Goal: Check status: Check status

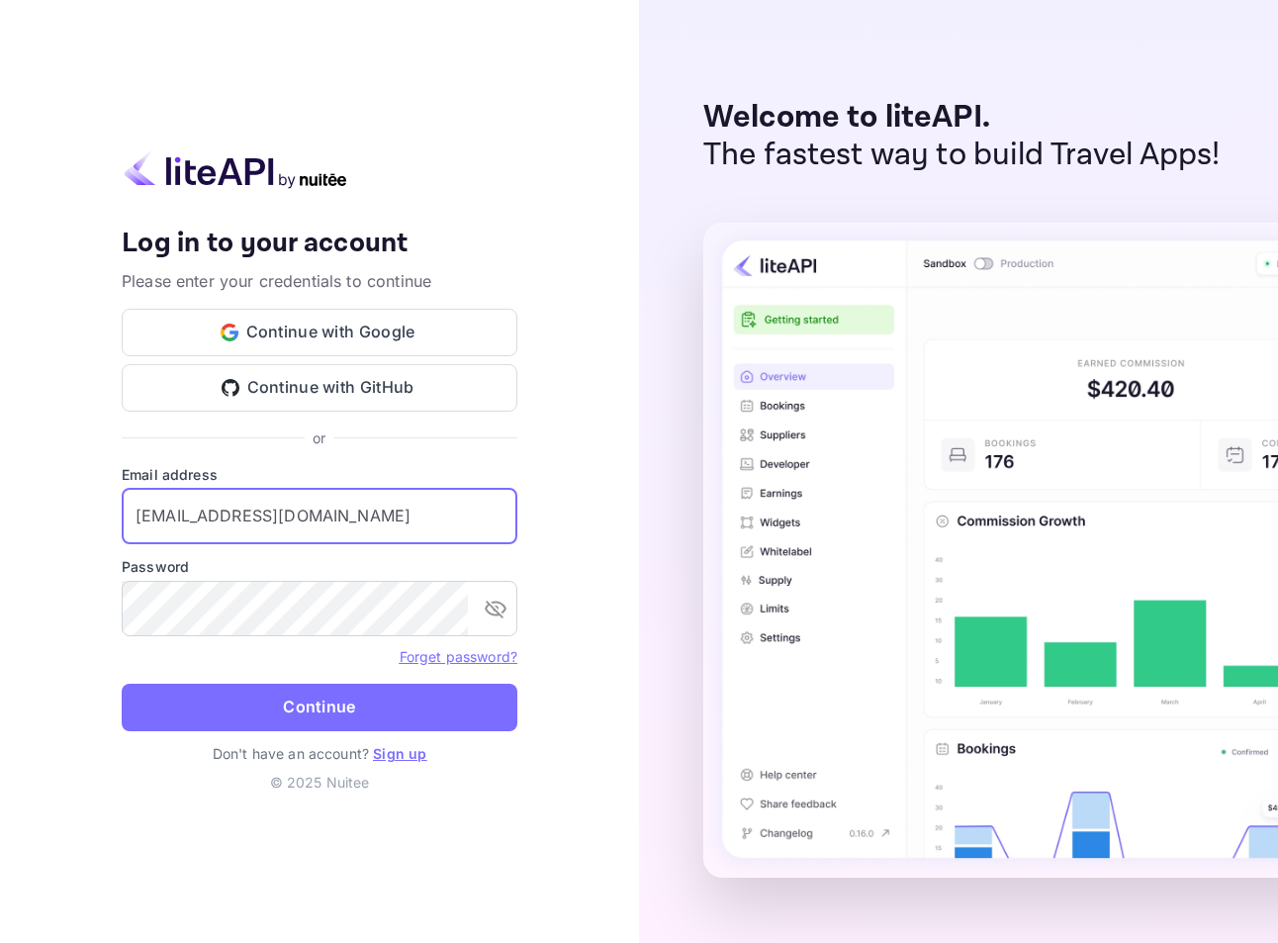
click at [349, 517] on input "[EMAIL_ADDRESS][DOMAIN_NAME]" at bounding box center [320, 516] width 396 height 55
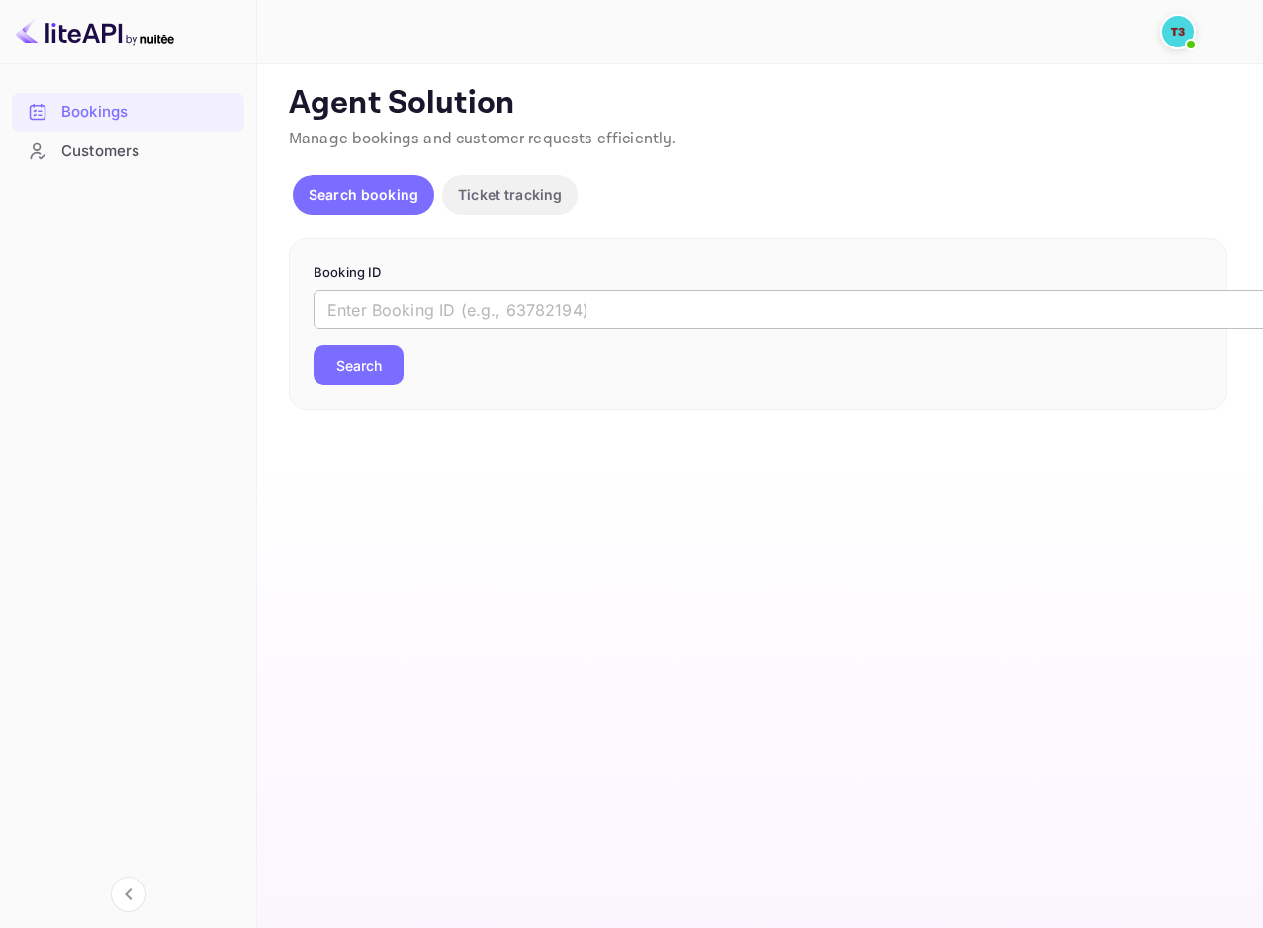
click at [467, 303] on input "text" at bounding box center [808, 310] width 989 height 40
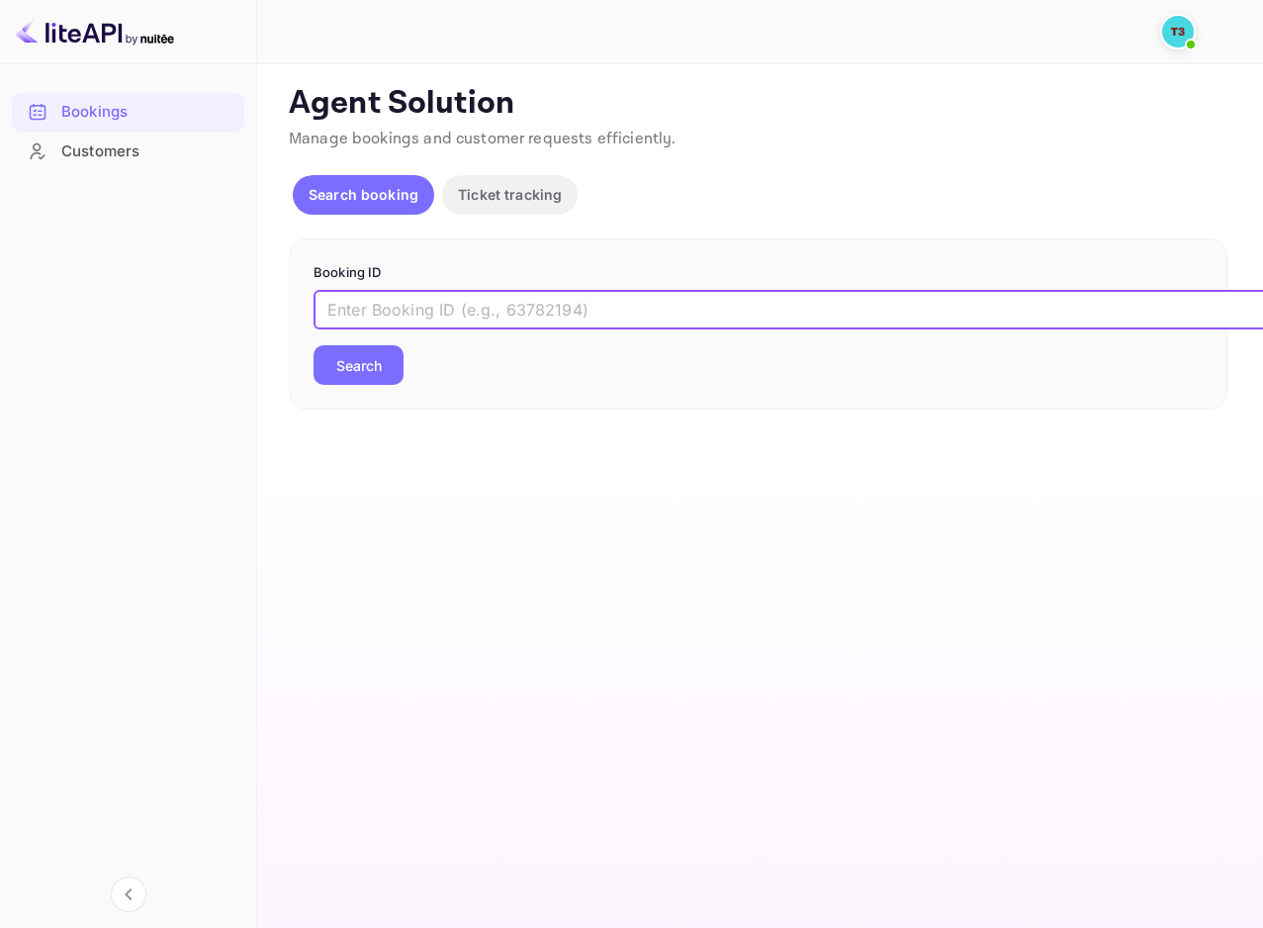
paste input "6SkolYIvY"
type input "6SkolYIvY"
click at [368, 368] on button "Search" at bounding box center [359, 365] width 90 height 40
